Goal: Information Seeking & Learning: Learn about a topic

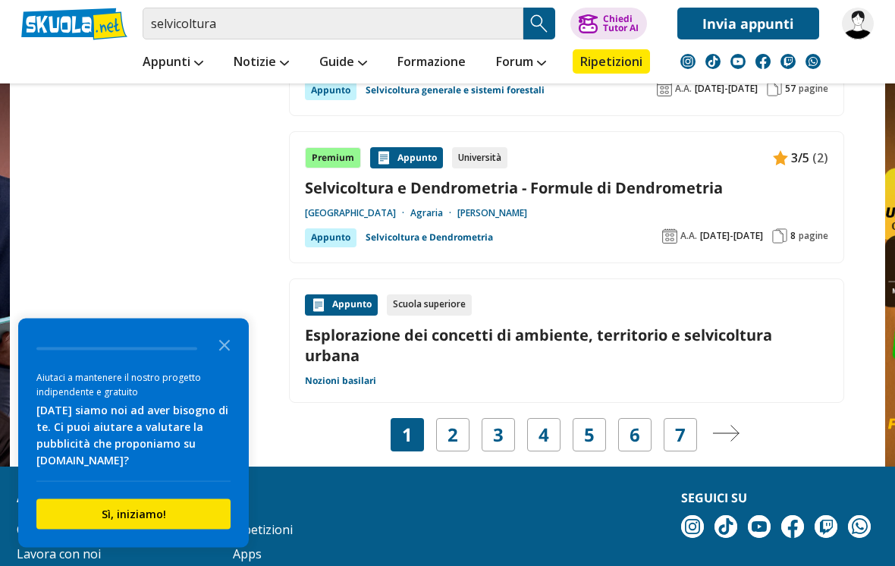
scroll to position [2708, 0]
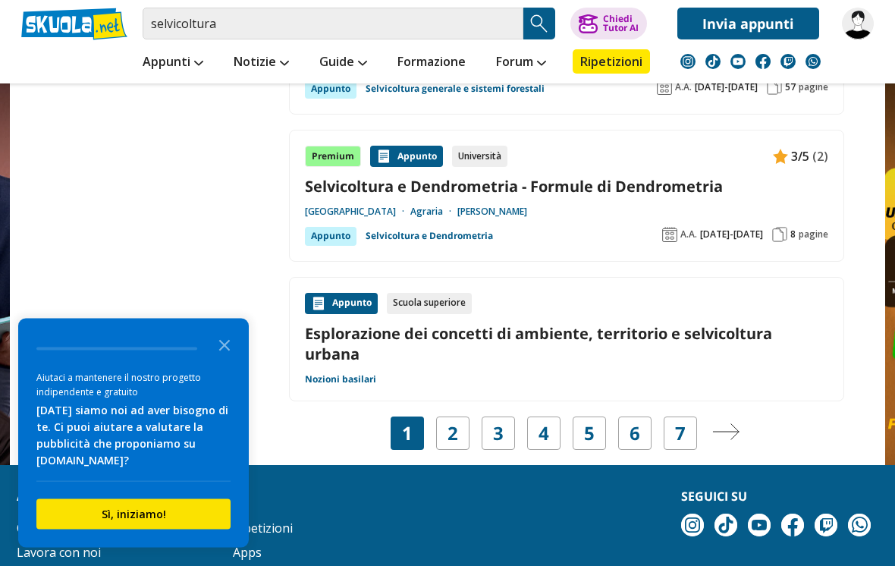
click at [725, 426] on img "Pagina successiva" at bounding box center [726, 432] width 27 height 17
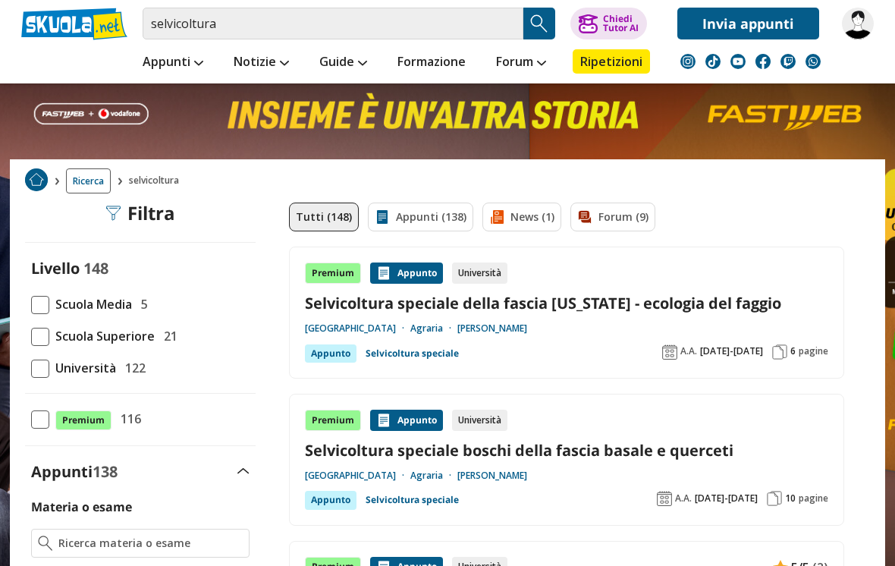
click at [43, 361] on span at bounding box center [40, 369] width 18 height 18
click at [31, 368] on input "Università 122" at bounding box center [31, 368] width 0 height 0
checkbox input "true"
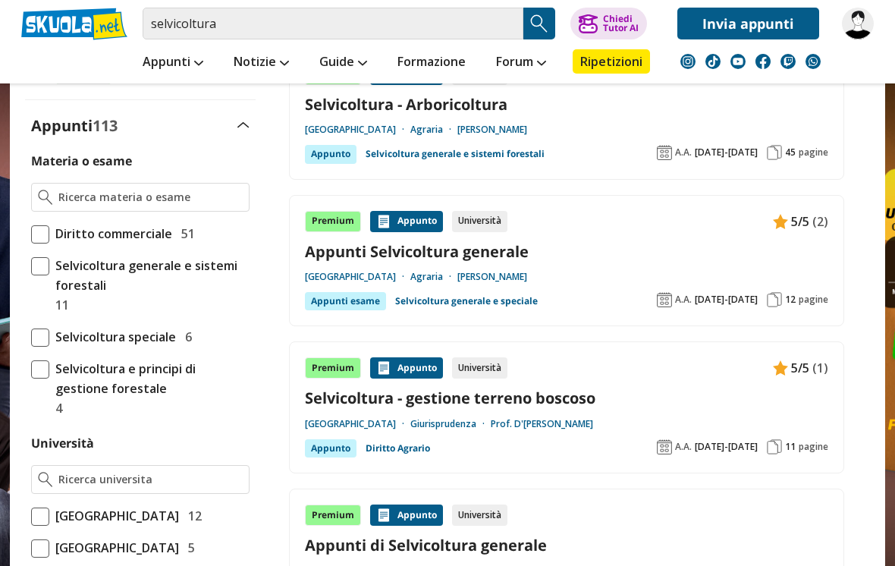
scroll to position [533, 0]
